Goal: Task Accomplishment & Management: Use online tool/utility

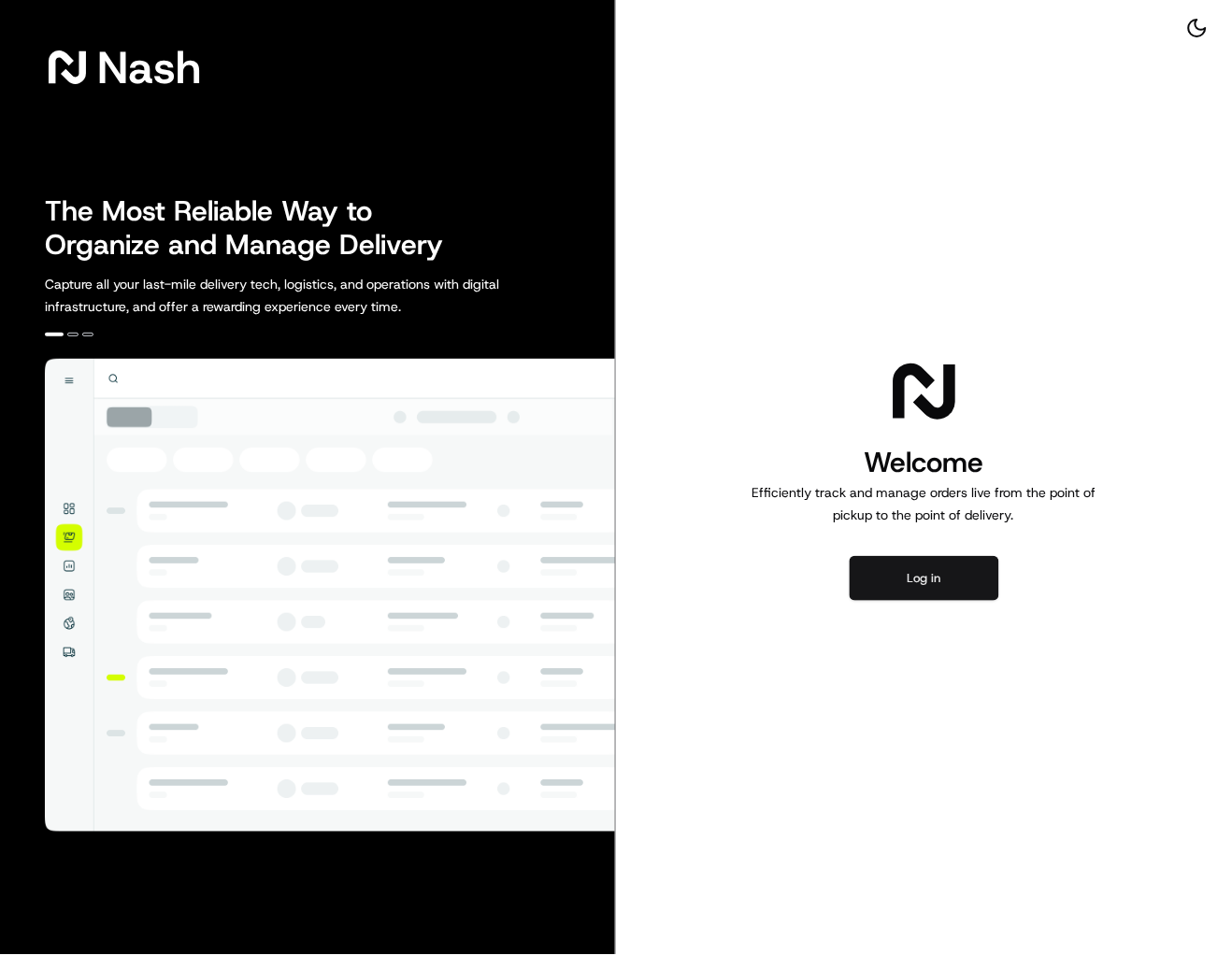
click at [910, 574] on button "Log in" at bounding box center [924, 578] width 149 height 45
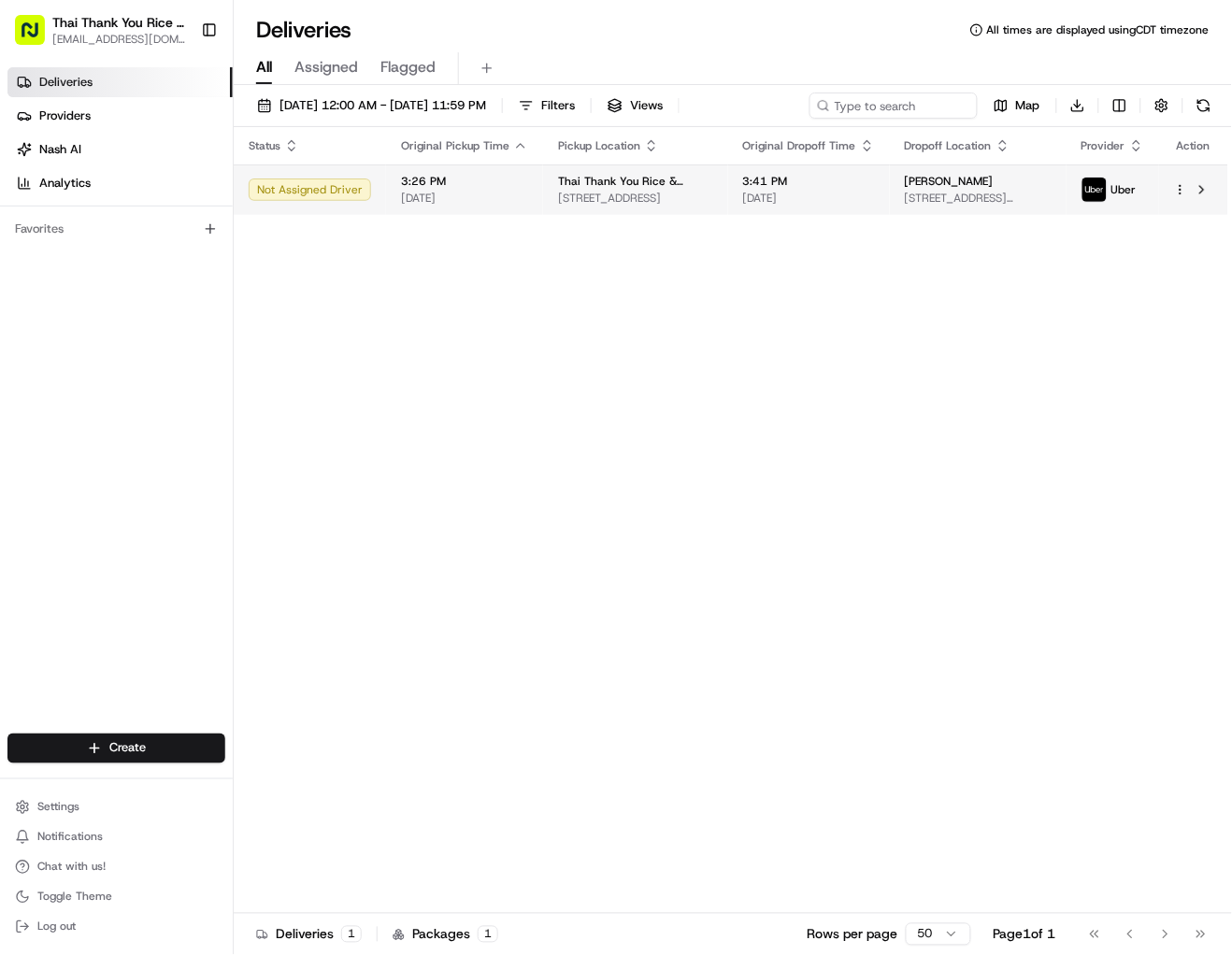
click at [1171, 180] on td at bounding box center [1193, 190] width 70 height 51
